Goal: Information Seeking & Learning: Learn about a topic

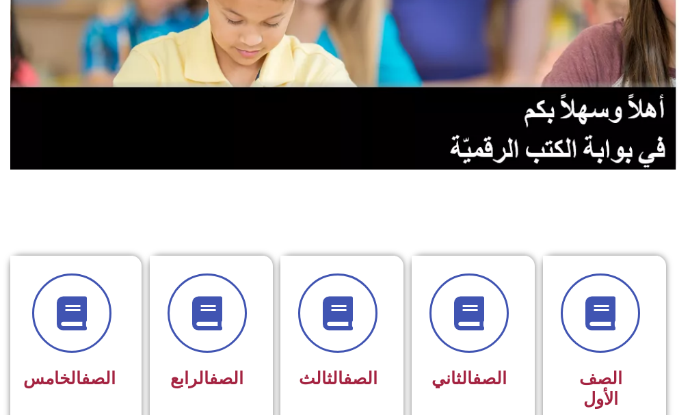
scroll to position [205, 0]
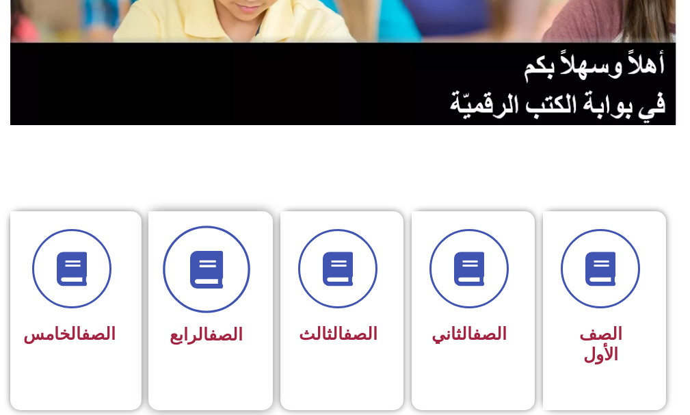
click at [231, 267] on span at bounding box center [207, 270] width 88 height 88
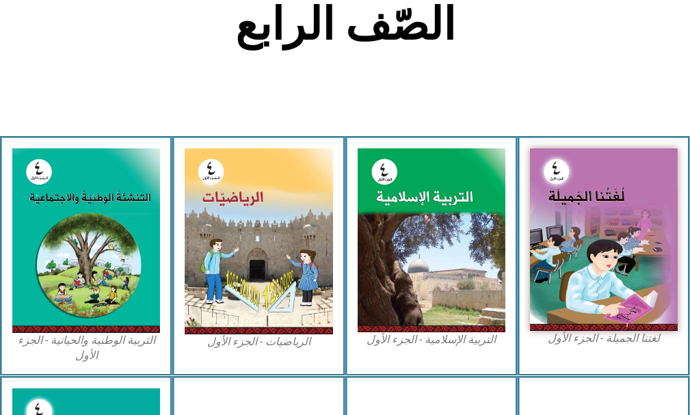
scroll to position [342, 0]
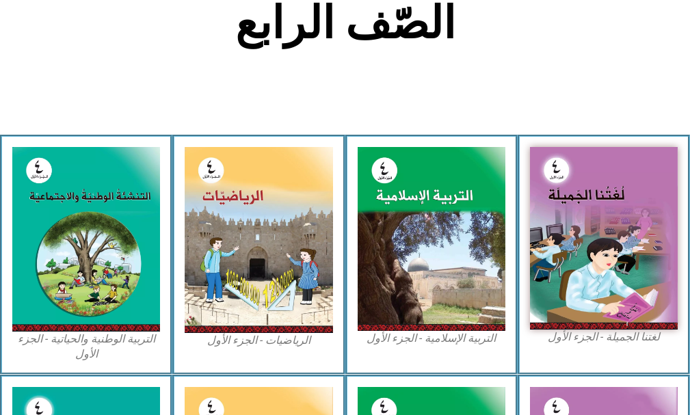
click at [231, 267] on img at bounding box center [259, 239] width 148 height 185
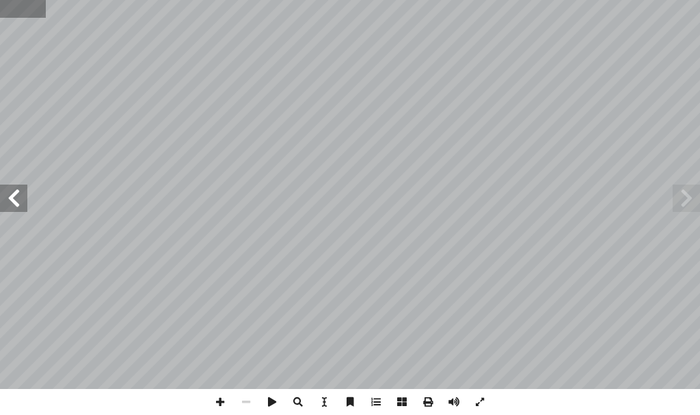
click at [16, 13] on input "text" at bounding box center [23, 9] width 46 height 18
type input "**"
click at [223, 405] on span at bounding box center [220, 402] width 26 height 26
click at [14, 200] on span at bounding box center [13, 198] width 27 height 27
